Goal: Check status: Check status

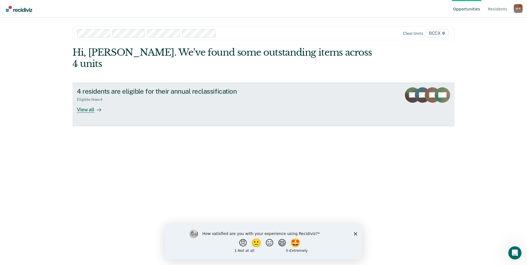
click at [104, 102] on div "View all" at bounding box center [92, 107] width 31 height 11
